Goal: Obtain resource: Download file/media

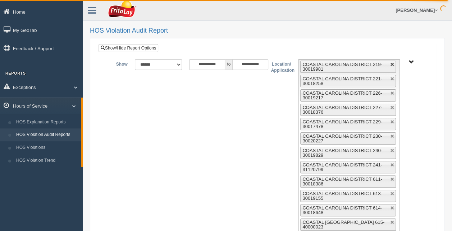
click at [247, 64] on link at bounding box center [392, 65] width 4 height 4
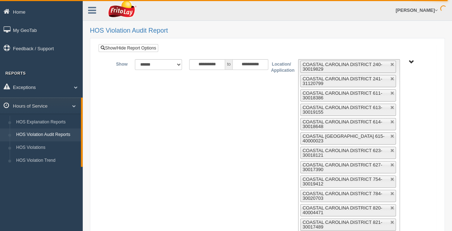
click at [247, 64] on link at bounding box center [392, 65] width 4 height 4
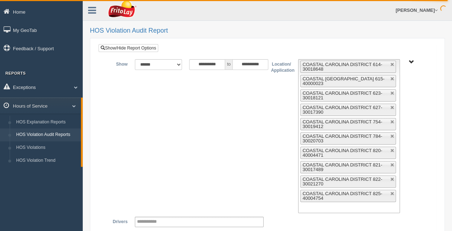
click at [247, 64] on link at bounding box center [392, 65] width 4 height 4
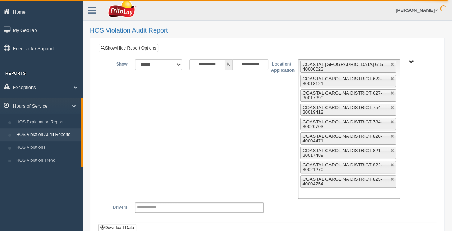
click at [247, 64] on link at bounding box center [392, 65] width 4 height 4
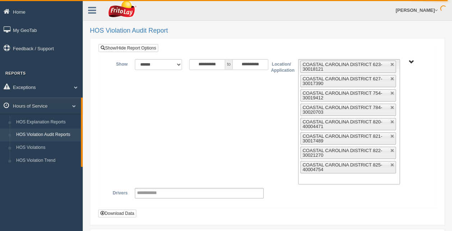
click at [247, 64] on link at bounding box center [392, 65] width 4 height 4
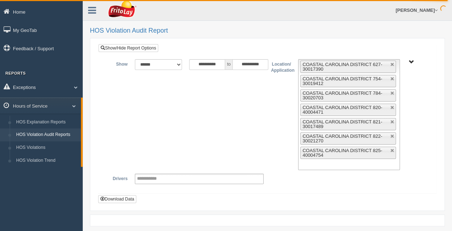
click at [247, 64] on link at bounding box center [392, 65] width 4 height 4
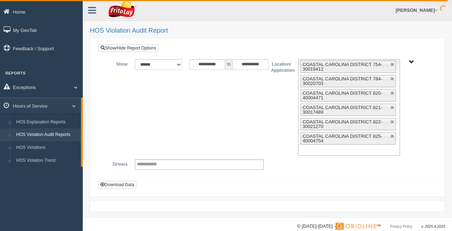
click at [247, 64] on link at bounding box center [392, 65] width 4 height 4
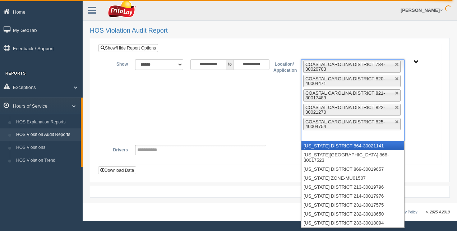
click at [247, 64] on li "COASTAL CAROLINA DISTRICT 784-30020703" at bounding box center [351, 67] width 97 height 12
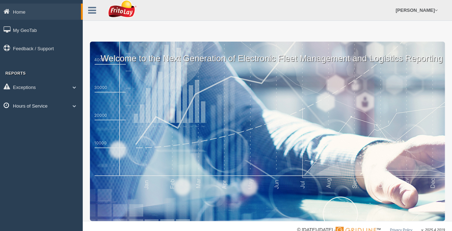
click at [74, 107] on span at bounding box center [74, 106] width 9 height 4
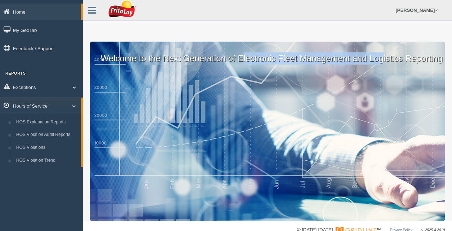
drag, startPoint x: 382, startPoint y: 56, endPoint x: 308, endPoint y: 81, distance: 78.2
click at [308, 81] on div "Welcome to the Next Generation of Electronic Fleet Management and Logistics Rep…" at bounding box center [267, 132] width 355 height 180
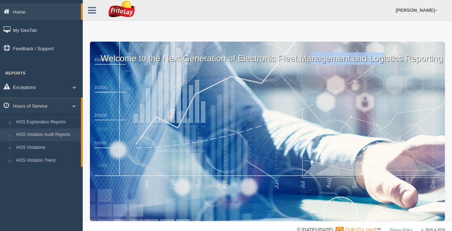
click at [36, 134] on link "HOS Violation Audit Reports" at bounding box center [47, 135] width 68 height 13
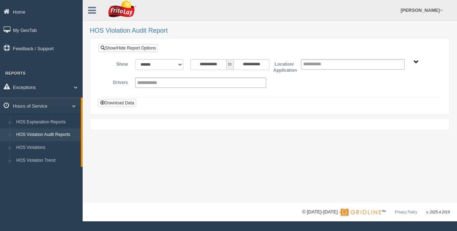
click at [417, 63] on span "RETAIL SALES" at bounding box center [416, 62] width 5 height 5
click at [410, 87] on button "RETAIL SALES" at bounding box center [396, 88] width 38 height 8
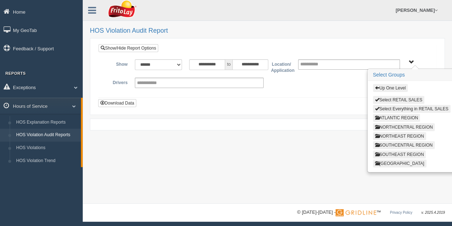
click at [398, 152] on button "SOUTHEAST REGION" at bounding box center [399, 155] width 53 height 8
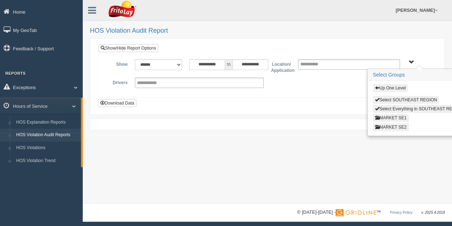
click at [395, 116] on button "MARKET SE1" at bounding box center [391, 118] width 36 height 8
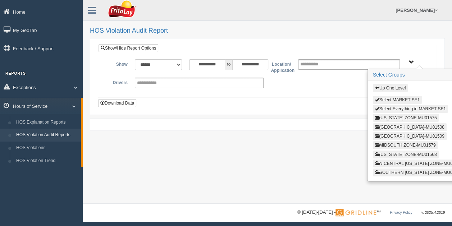
click at [400, 115] on button "[US_STATE] ZONE-MU01575" at bounding box center [406, 118] width 66 height 8
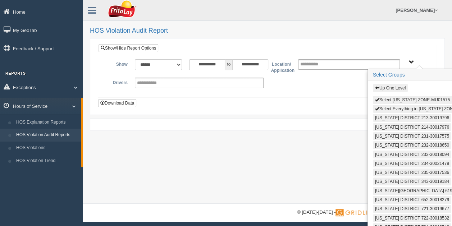
click at [407, 108] on button "Select Everything in ARKANSAS ZONE-MU01575" at bounding box center [425, 109] width 105 height 8
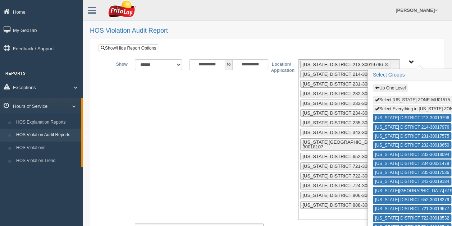
click at [412, 61] on span "Up One Level Select ARKANSAS ZONE-MU01575 Select Everything in ARKANSAS ZONE-MU…" at bounding box center [411, 62] width 5 height 5
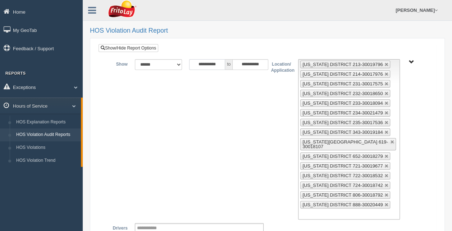
click at [222, 65] on input "**********" at bounding box center [207, 64] width 36 height 11
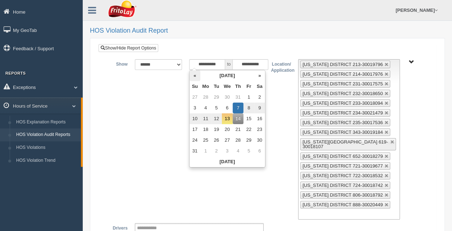
click at [194, 76] on th "«" at bounding box center [194, 75] width 11 height 11
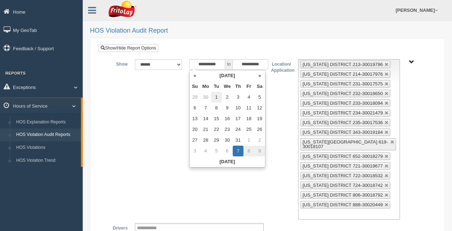
click at [214, 98] on td "1" at bounding box center [216, 97] width 11 height 11
type input "**********"
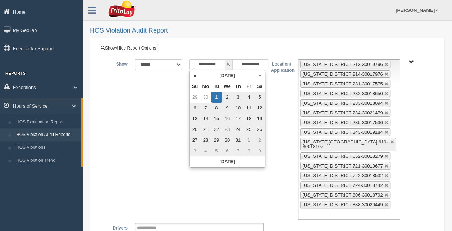
click at [291, 142] on div "**********" at bounding box center [267, 139] width 327 height 161
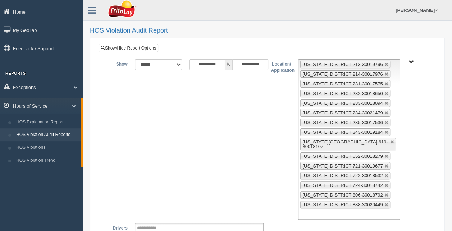
click at [410, 61] on span "Up One Level Select ARKANSAS ZONE-MU01575 Select Everything in ARKANSAS ZONE-MU…" at bounding box center [411, 62] width 5 height 5
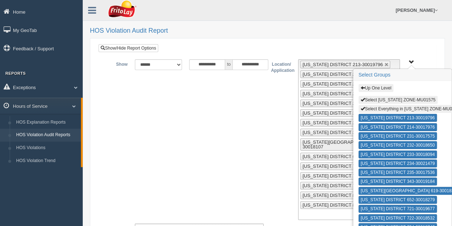
click at [410, 61] on span "Up One Level Select ARKANSAS ZONE-MU01575 Select Everything in ARKANSAS ZONE-MU…" at bounding box center [411, 62] width 5 height 5
